Goal: Task Accomplishment & Management: Manage account settings

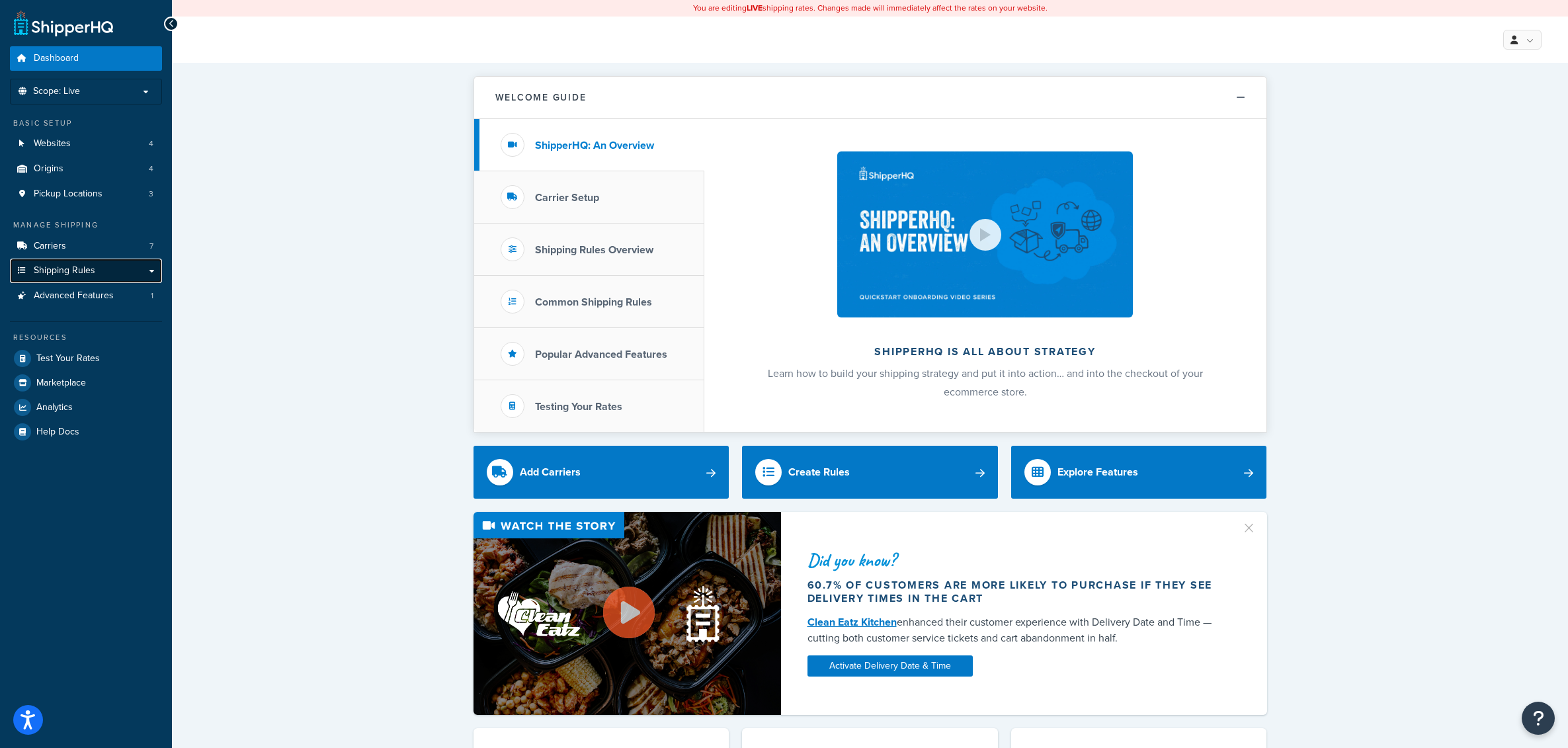
click at [75, 275] on span "Shipping Rules" at bounding box center [64, 271] width 61 height 12
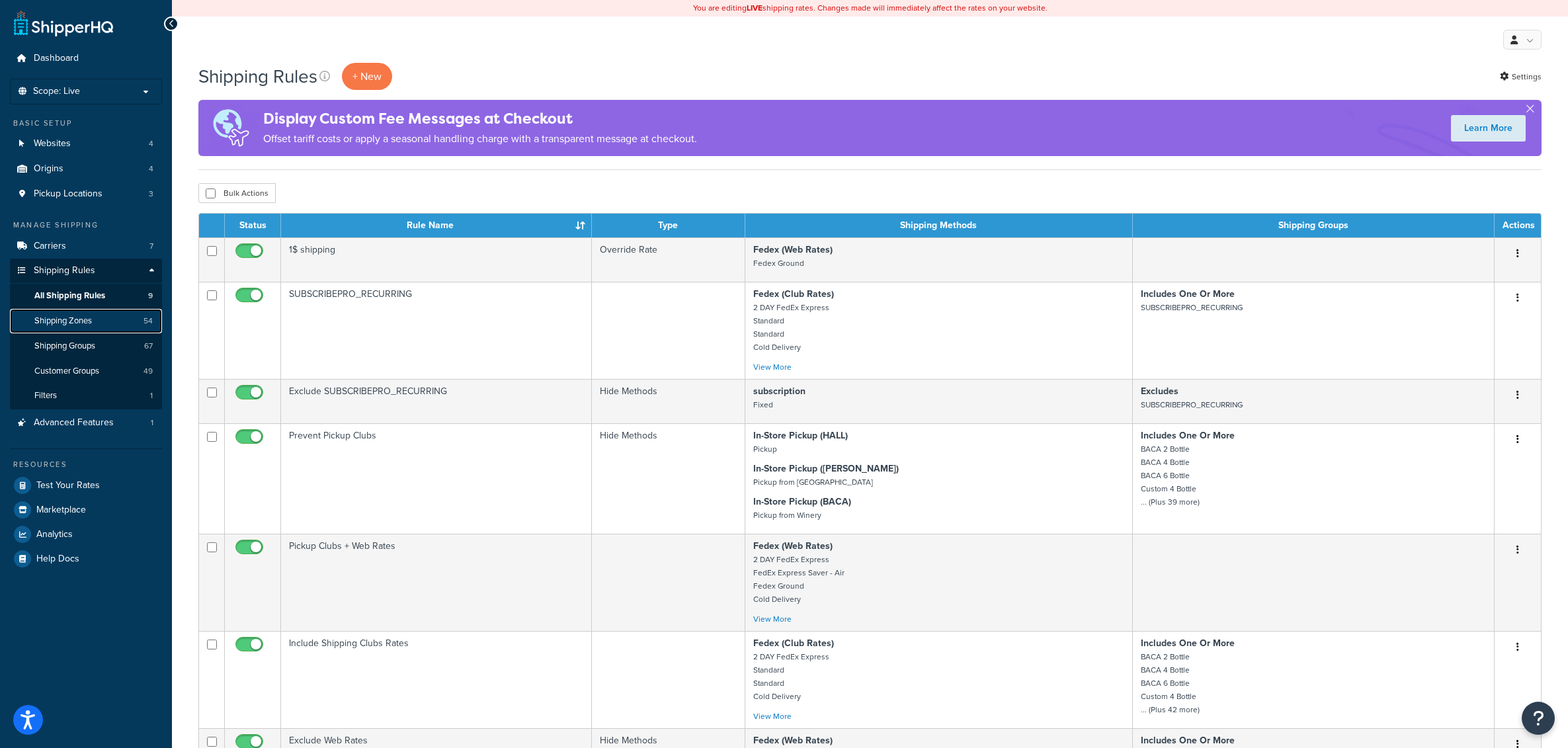
click at [81, 328] on link "Shipping Zones 54" at bounding box center [86, 321] width 152 height 24
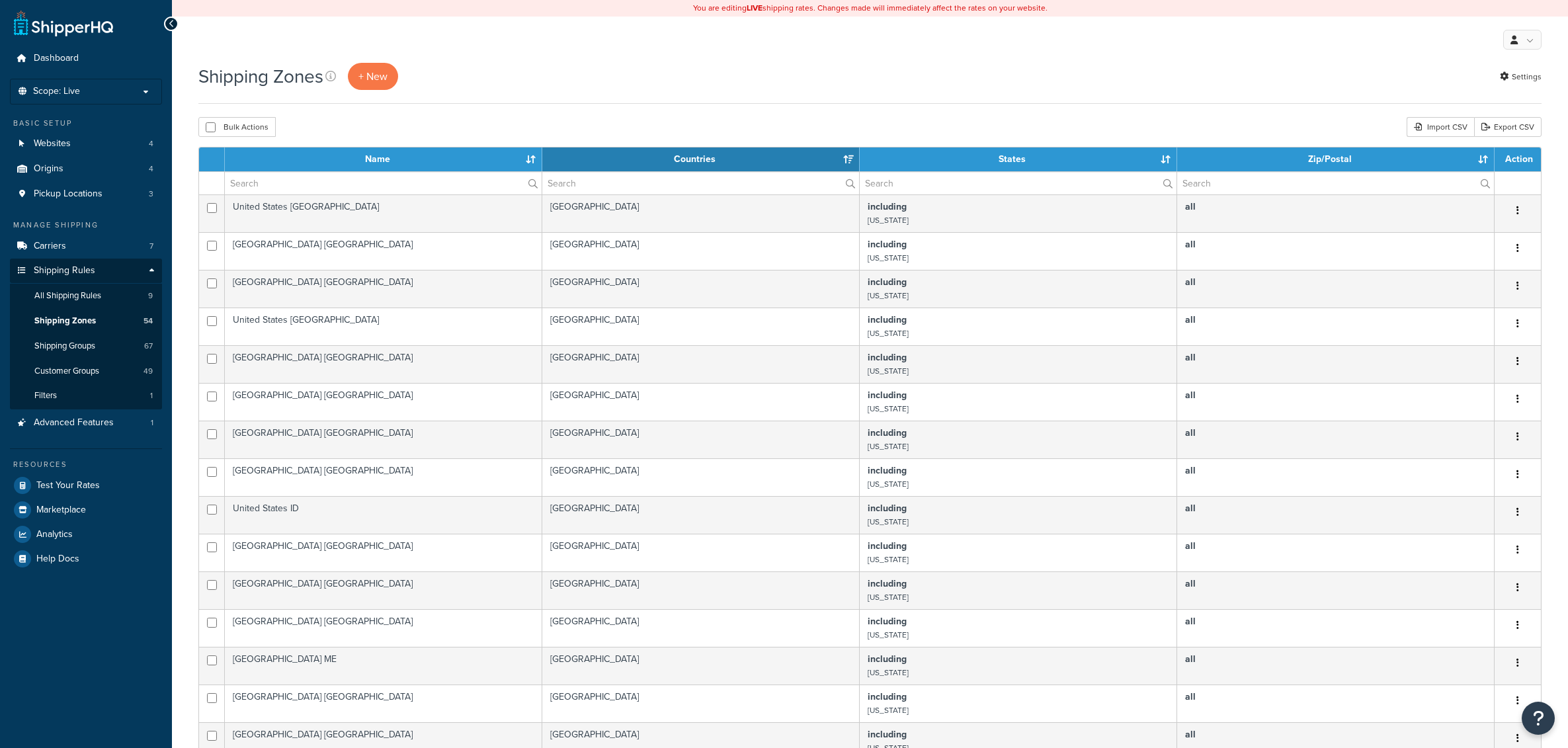
select select "15"
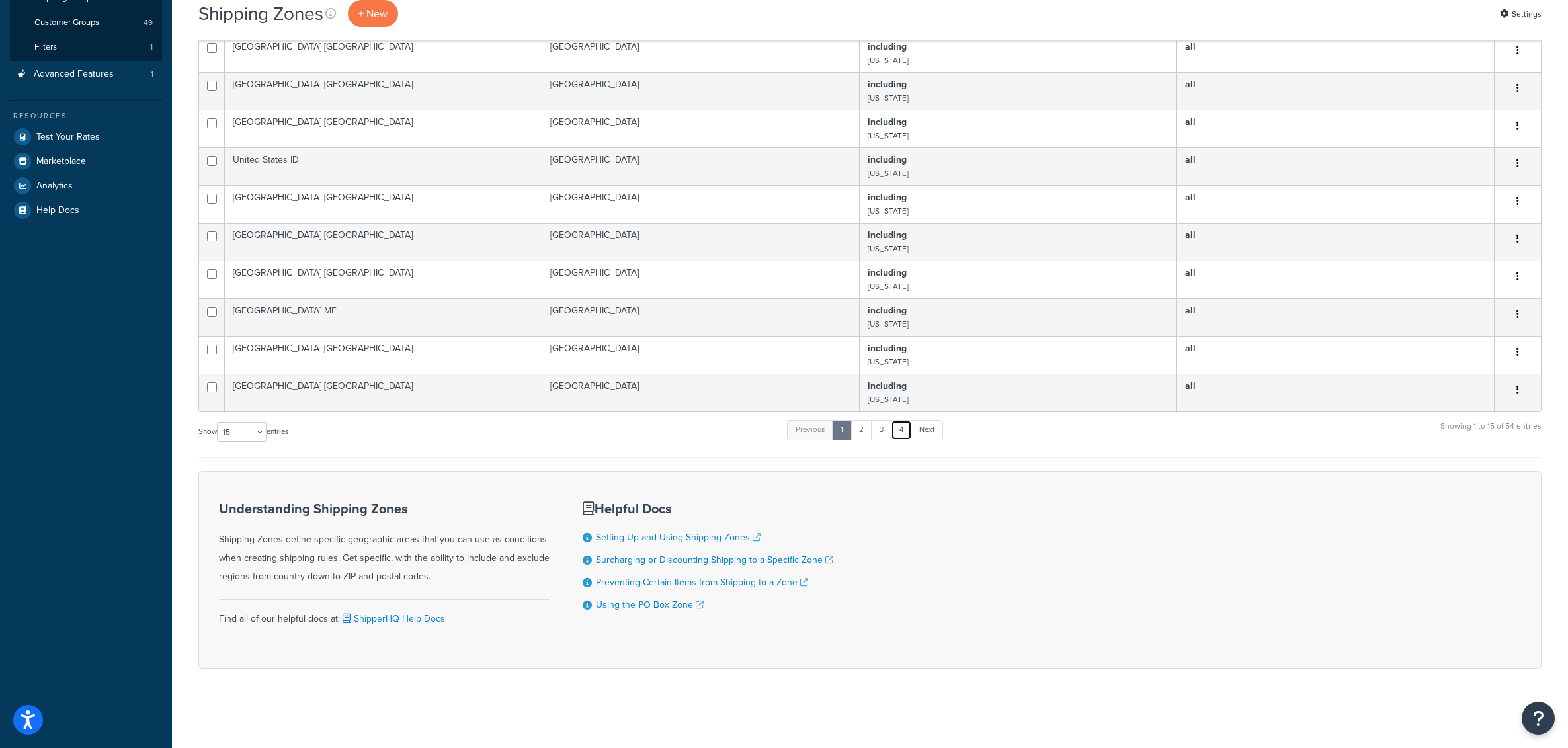
click at [898, 431] on link "4" at bounding box center [902, 429] width 21 height 20
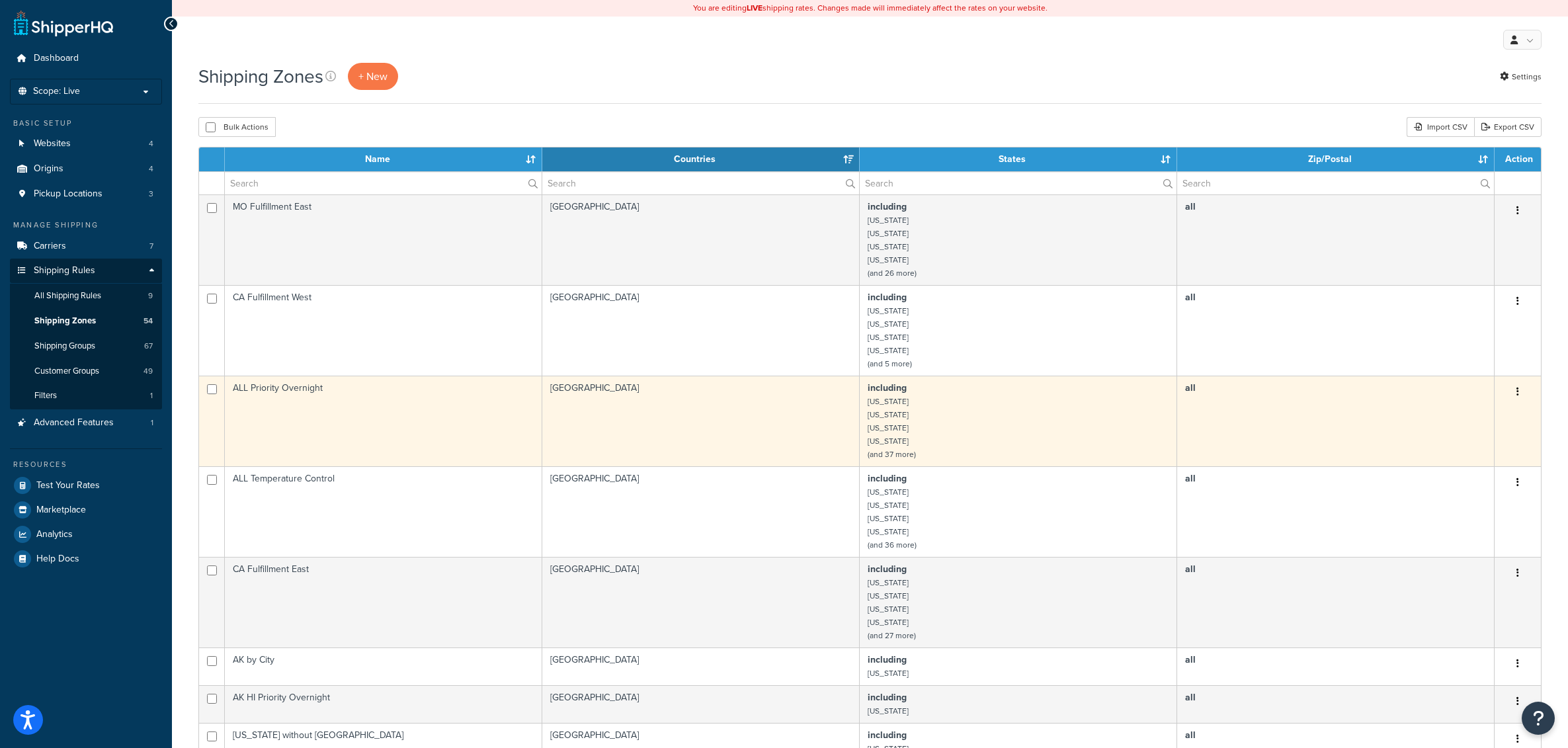
click at [643, 406] on td "[GEOGRAPHIC_DATA]" at bounding box center [701, 421] width 317 height 91
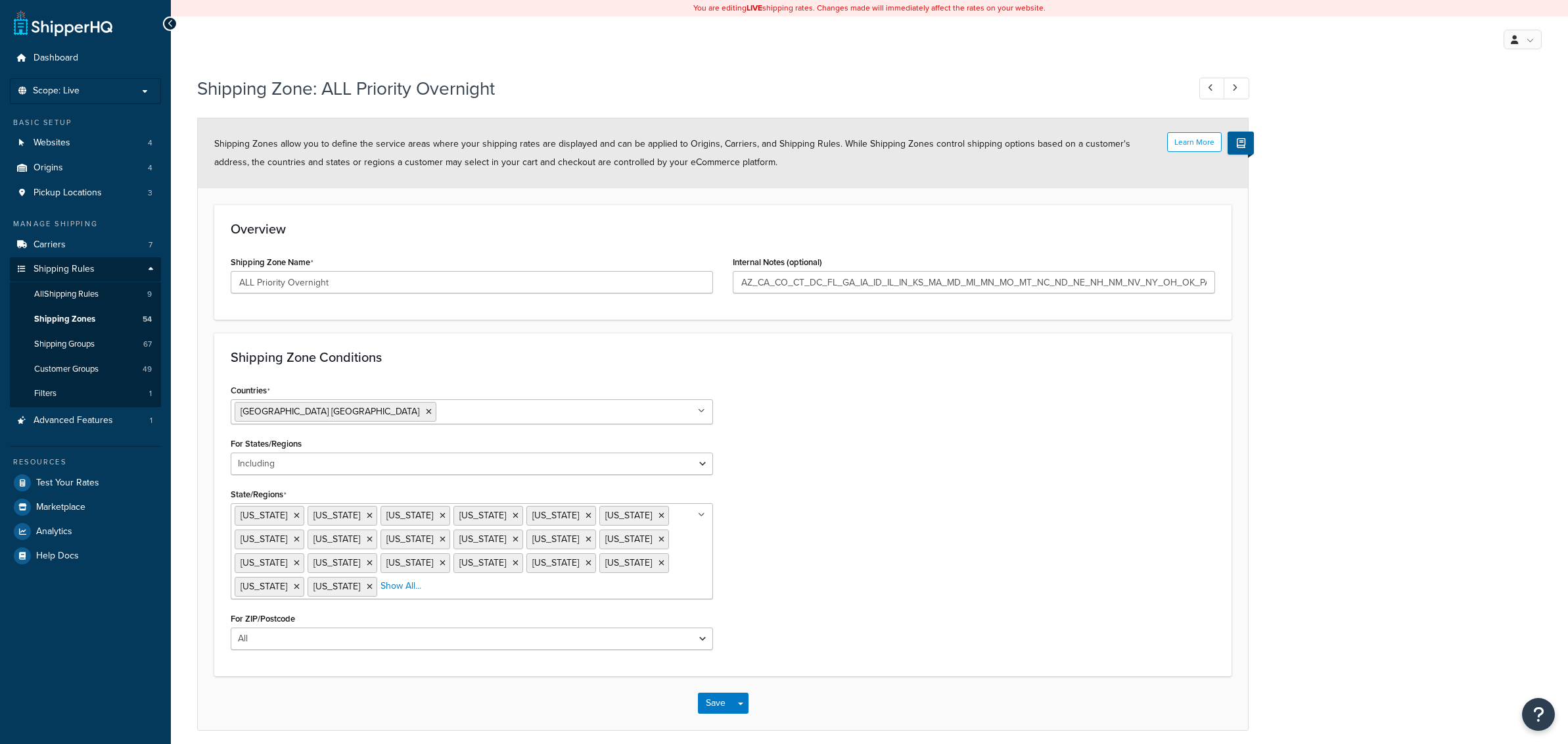
select select "including"
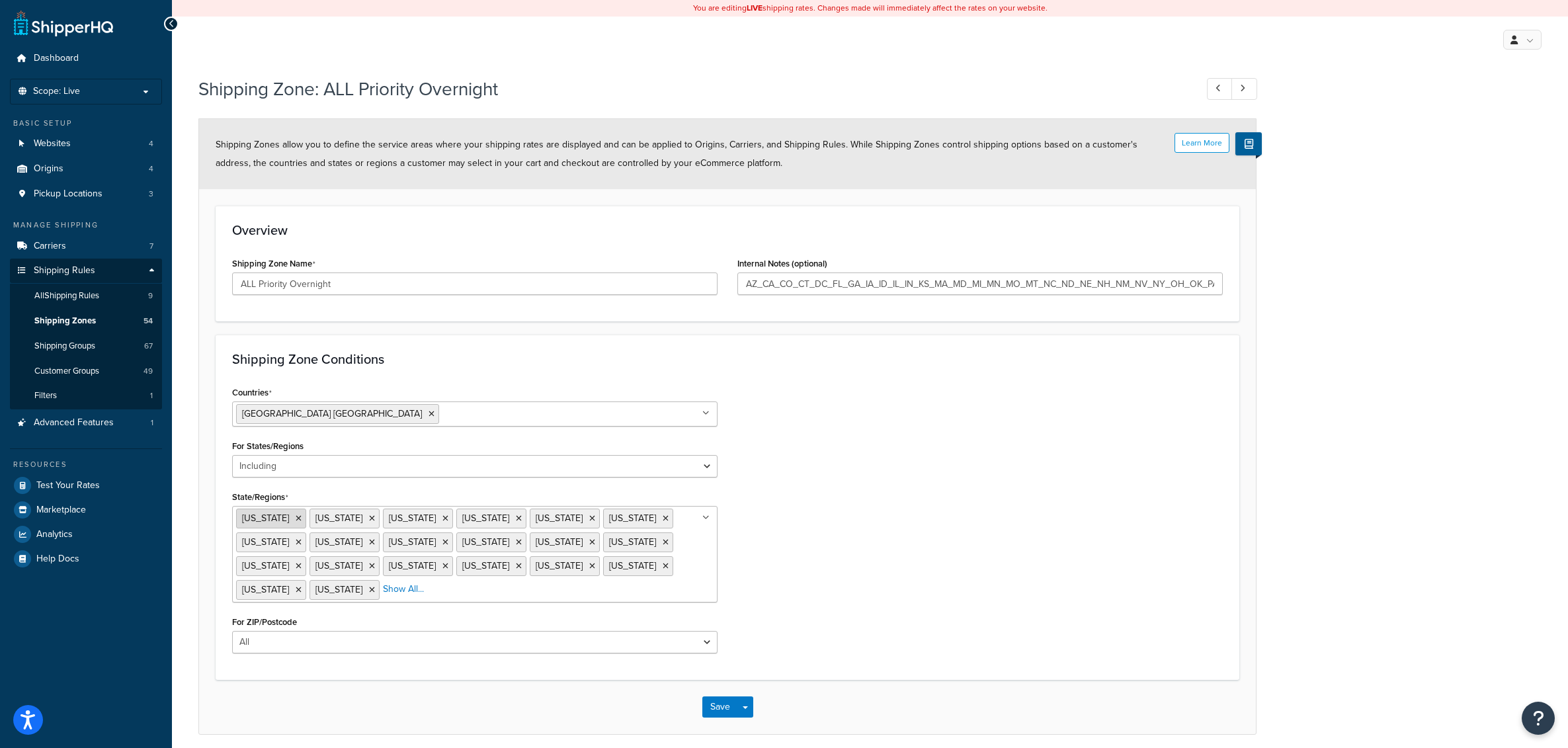
click at [296, 517] on icon at bounding box center [298, 518] width 6 height 8
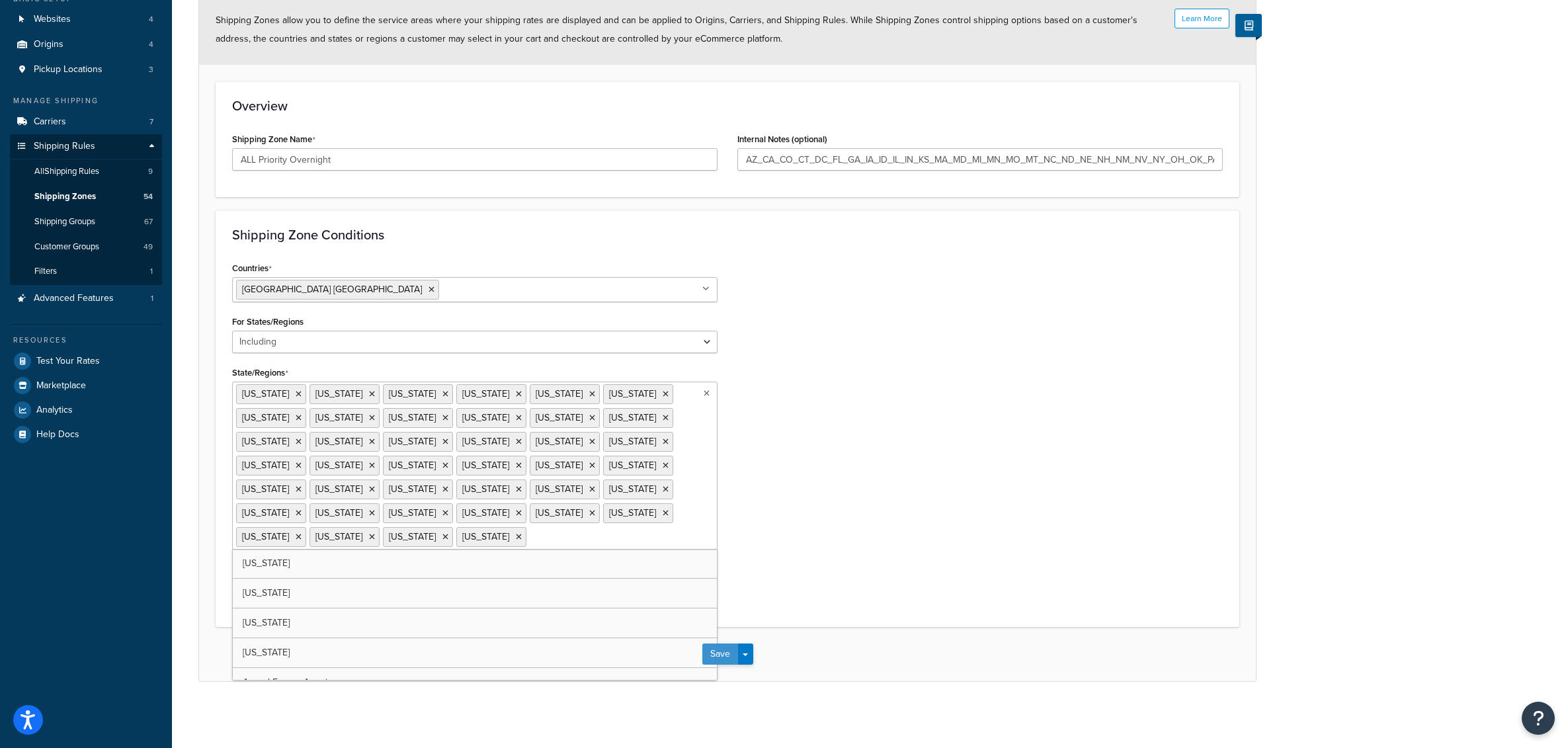
scroll to position [50, 0]
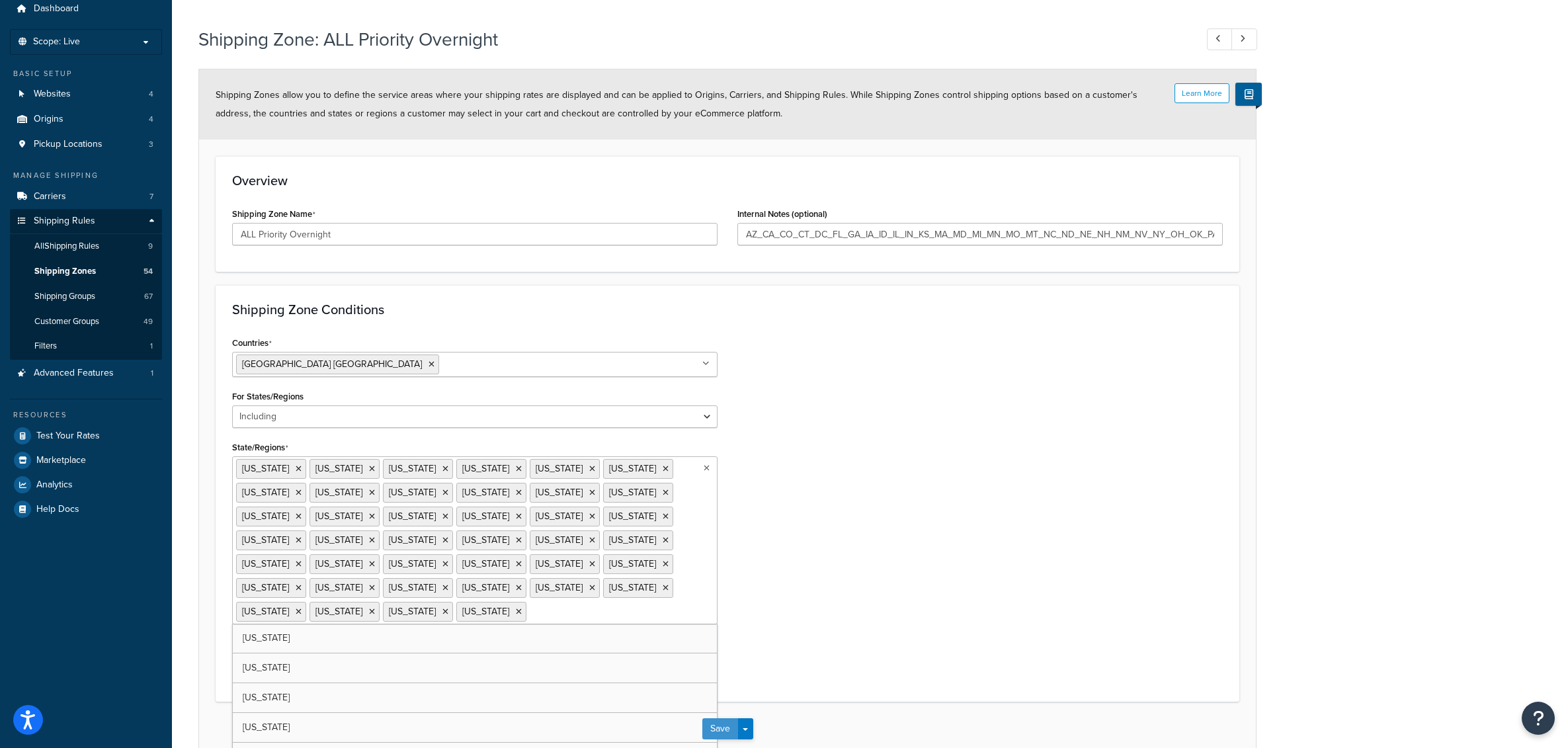
click at [730, 718] on button "Save" at bounding box center [720, 728] width 36 height 21
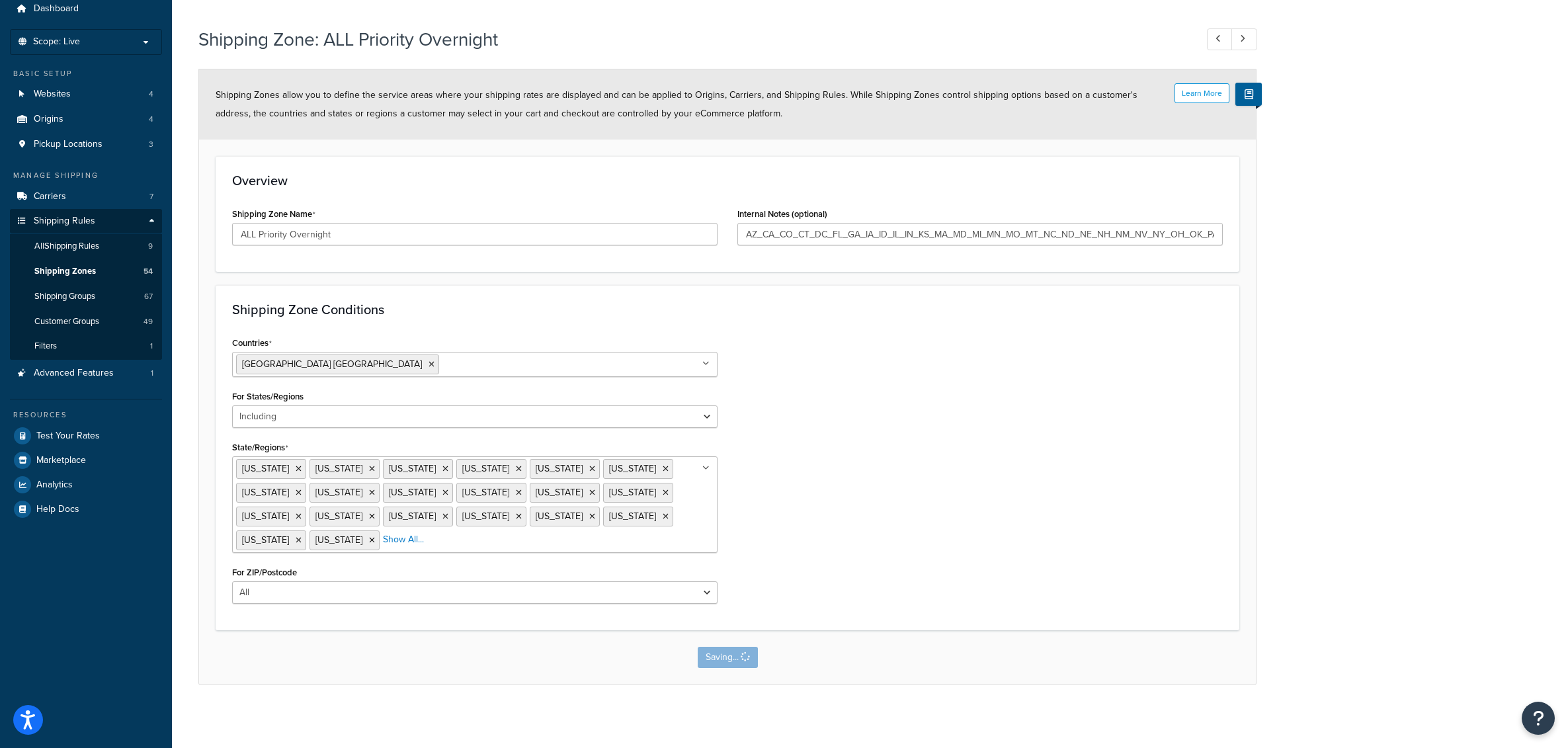
scroll to position [0, 0]
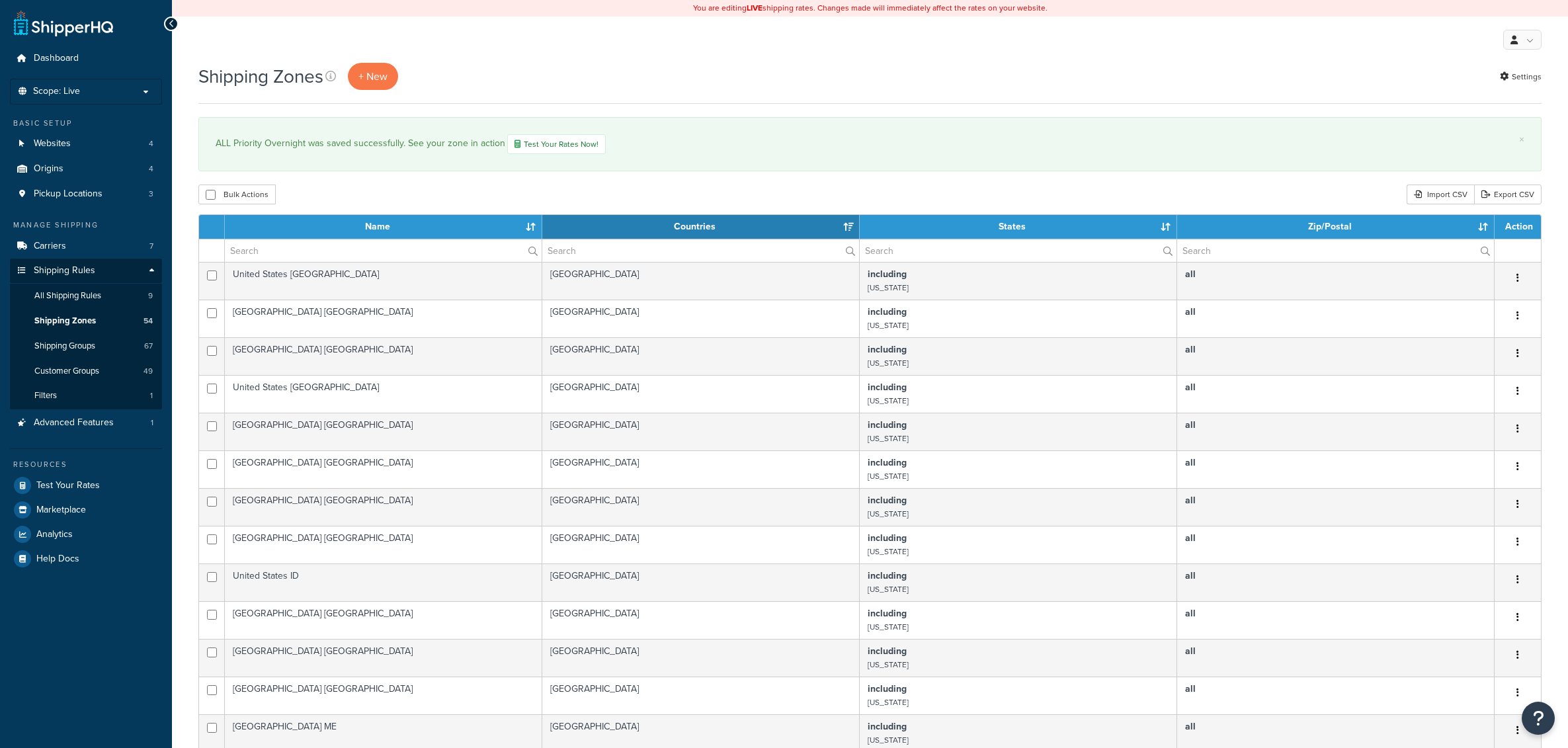
select select "15"
click at [497, 185] on div "Bulk Actions Duplicate [GEOGRAPHIC_DATA] Import CSV Export CSV" at bounding box center [870, 194] width 1343 height 20
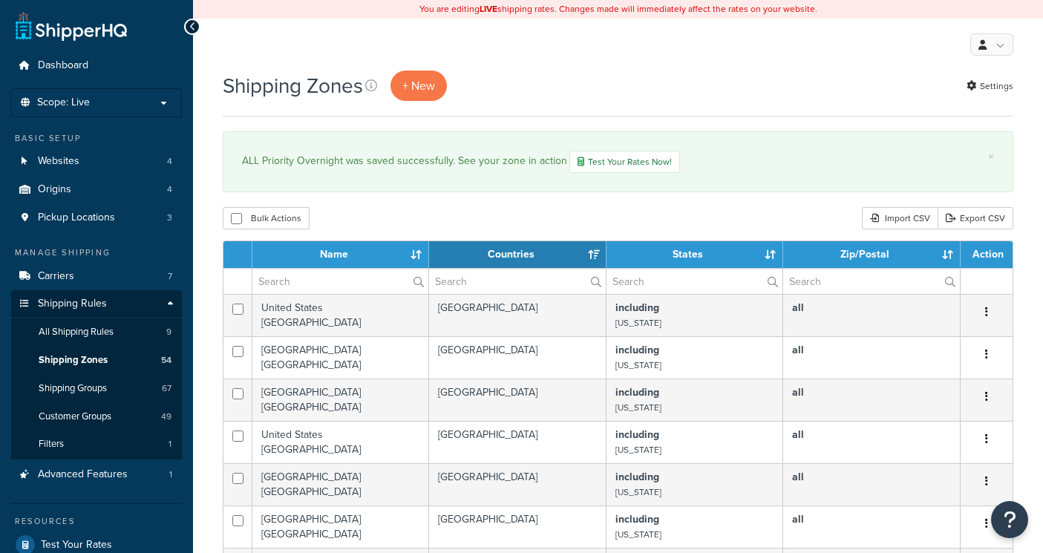
select select "15"
